Goal: Transaction & Acquisition: Purchase product/service

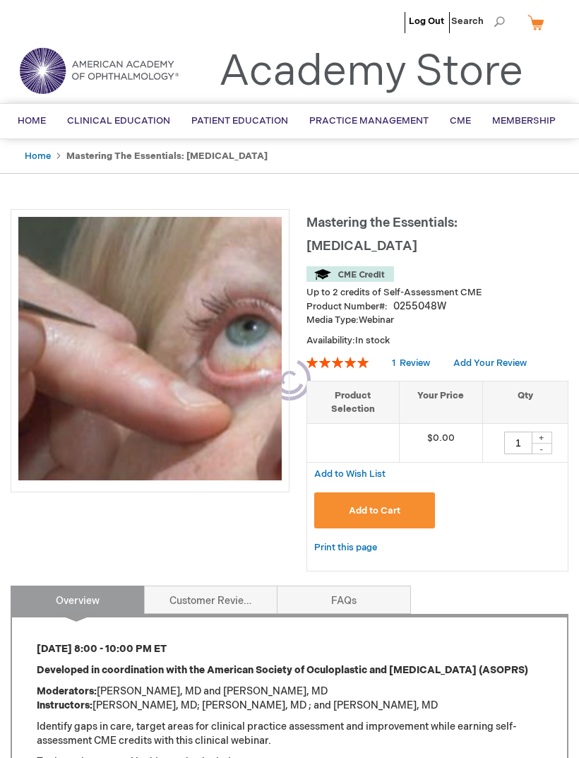
type input "0"
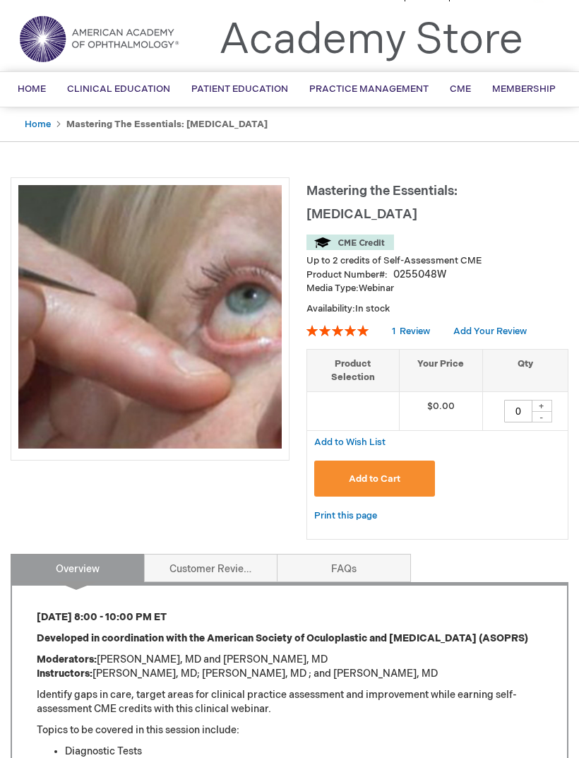
scroll to position [33, 0]
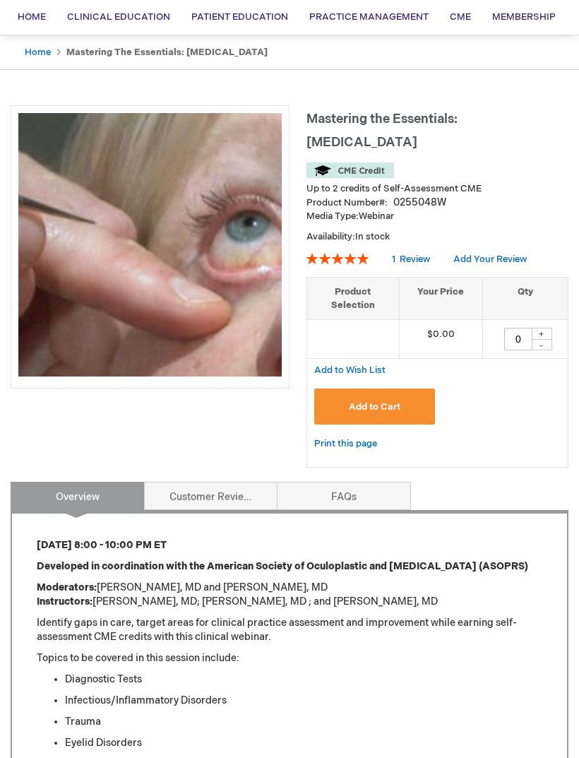
scroll to position [103, 0]
click at [385, 402] on span "Add to Cart" at bounding box center [375, 407] width 52 height 11
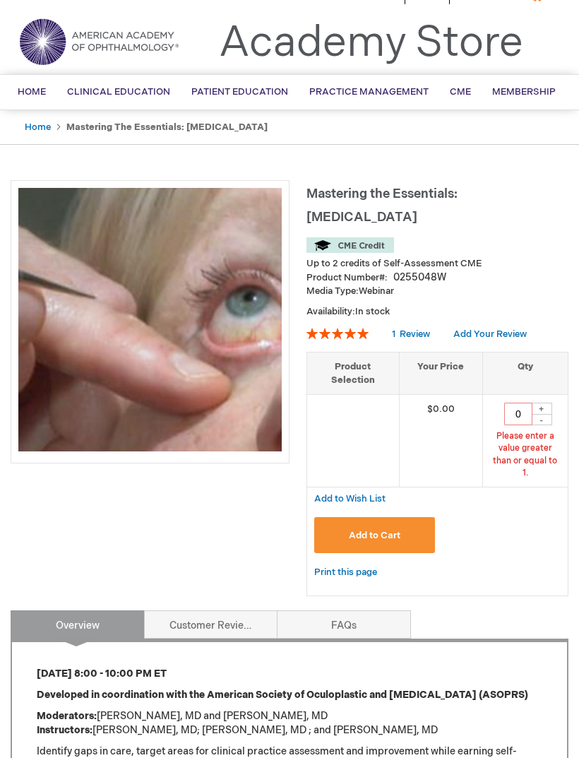
scroll to position [26, 0]
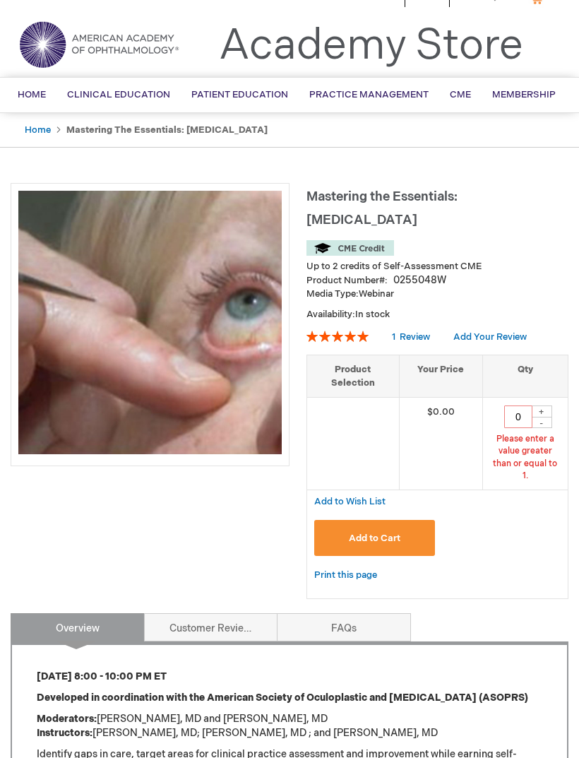
click at [543, 406] on div "+" at bounding box center [541, 412] width 21 height 12
type input "1"
click at [409, 520] on button "Add to Cart" at bounding box center [374, 538] width 121 height 36
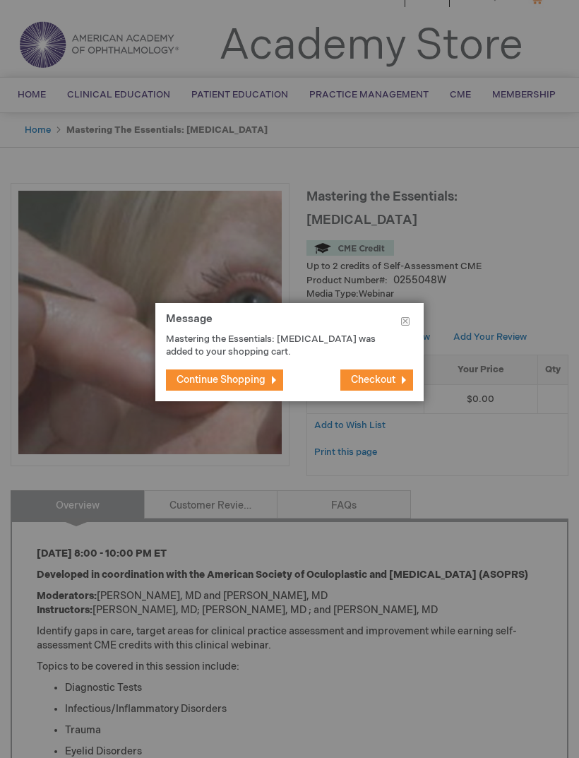
click at [391, 391] on button "Checkout" at bounding box center [377, 380] width 73 height 21
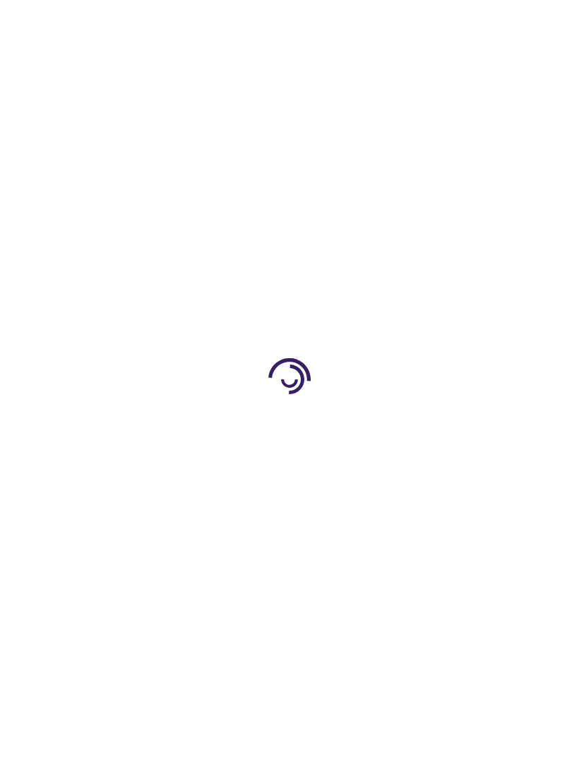
select select "US"
select select "1"
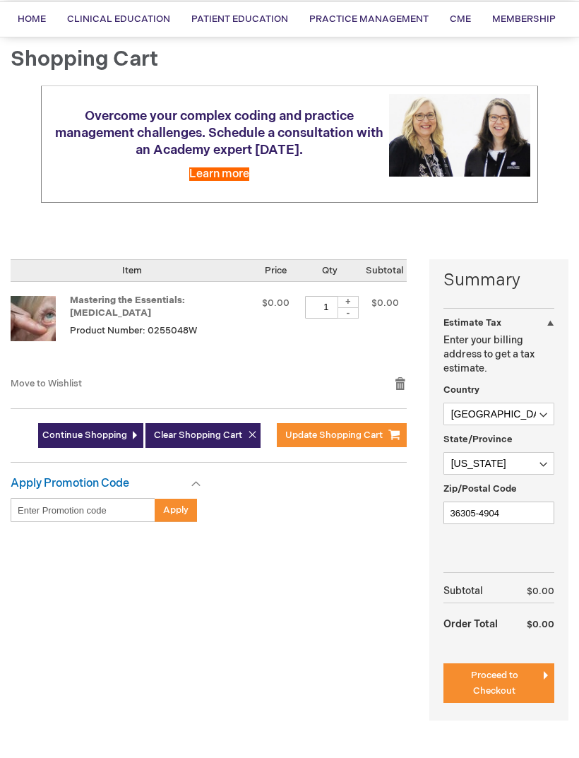
scroll to position [102, 0]
click at [515, 692] on span "Proceed to Checkout" at bounding box center [494, 683] width 47 height 27
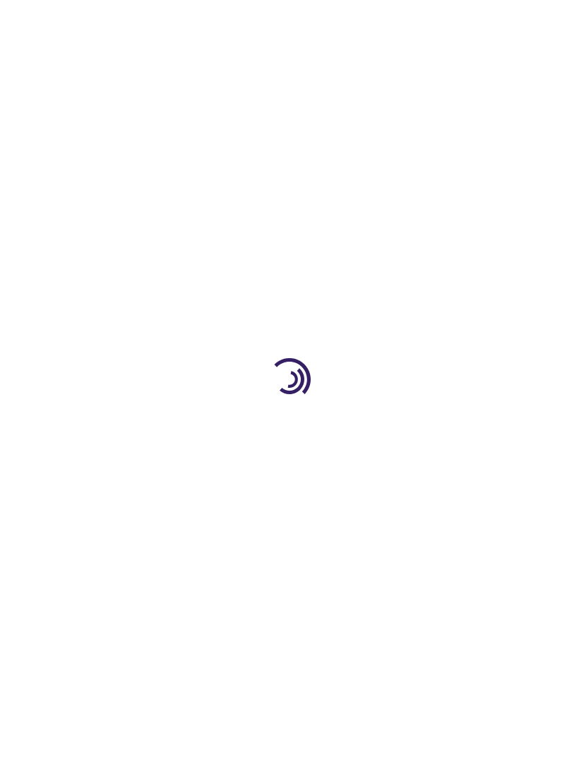
scroll to position [45, 0]
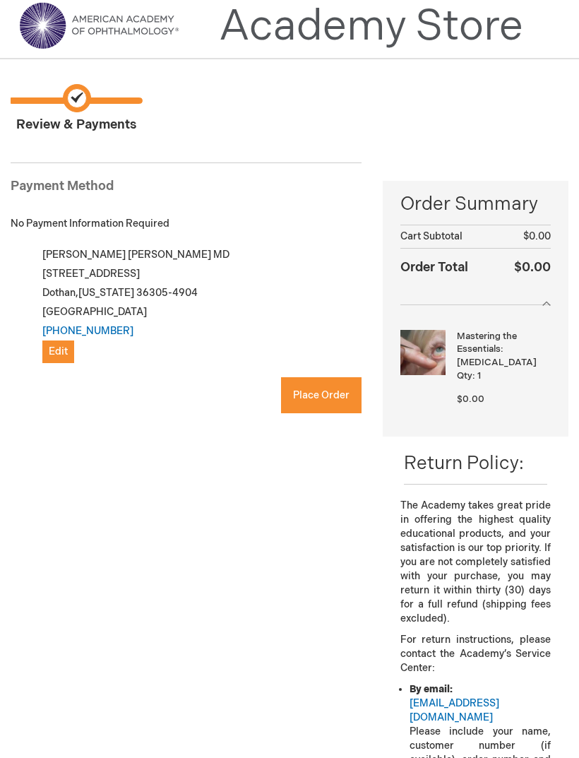
checkbox input "true"
click at [319, 380] on button "Place Order" at bounding box center [321, 395] width 81 height 36
